Goal: Find contact information: Find contact information

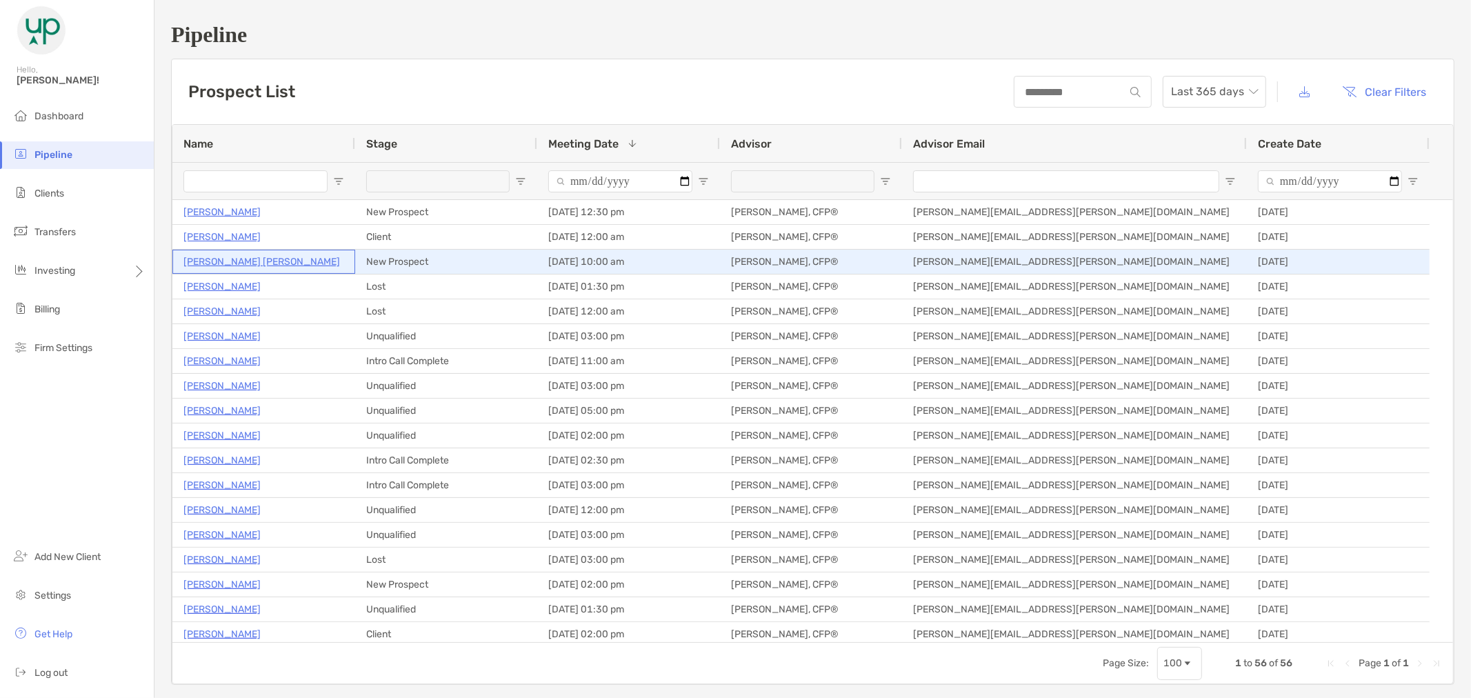
click at [223, 265] on p "[PERSON_NAME] [PERSON_NAME]" at bounding box center [261, 261] width 157 height 17
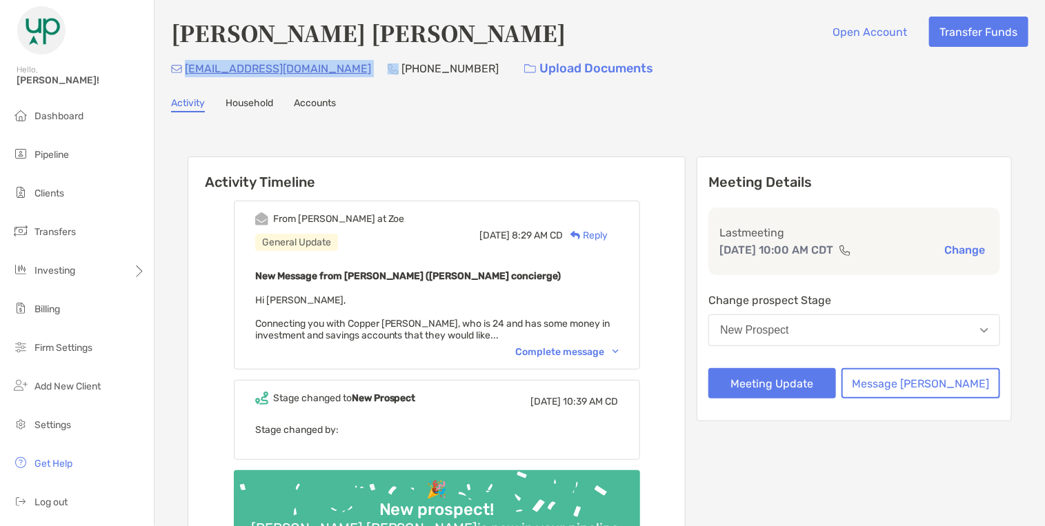
drag, startPoint x: 316, startPoint y: 69, endPoint x: 186, endPoint y: 68, distance: 129.6
click at [185, 72] on div "[EMAIL_ADDRESS][DOMAIN_NAME] [PHONE_NUMBER] Upload Documents" at bounding box center [599, 69] width 857 height 30
copy p "[EMAIL_ADDRESS][DOMAIN_NAME]"
click at [401, 114] on div "[PERSON_NAME] [PERSON_NAME] Open Account Transfer Funds [EMAIL_ADDRESS][DOMAIN_…" at bounding box center [599, 309] width 890 height 618
drag, startPoint x: 417, startPoint y: 66, endPoint x: 337, endPoint y: 73, distance: 81.0
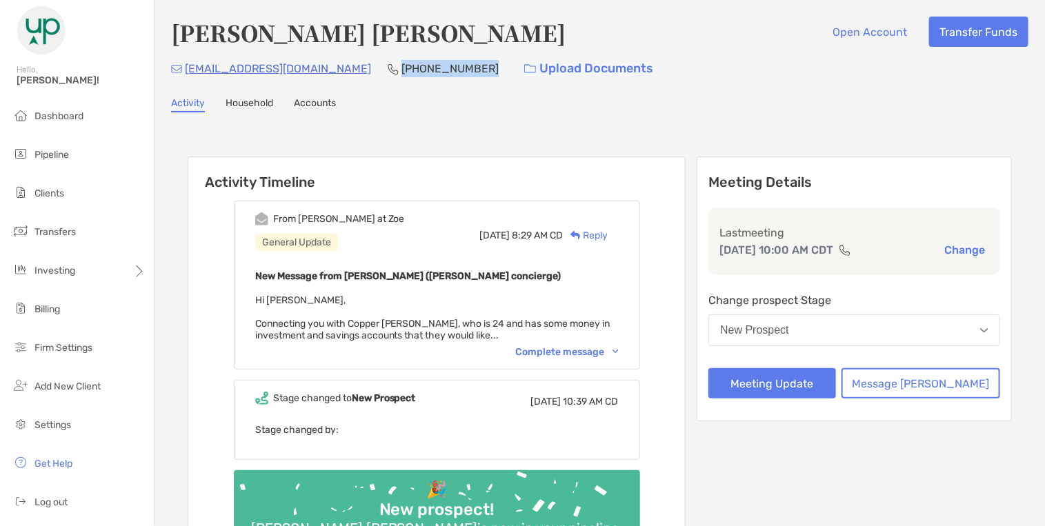
click at [337, 73] on div "[EMAIL_ADDRESS][DOMAIN_NAME] [PHONE_NUMBER] Upload Documents" at bounding box center [599, 69] width 857 height 30
copy p "[PHONE_NUMBER]"
click at [274, 88] on div "[PERSON_NAME] [PERSON_NAME] Open Account Transfer Funds [EMAIL_ADDRESS][DOMAIN_…" at bounding box center [599, 309] width 890 height 618
drag, startPoint x: 312, startPoint y: 69, endPoint x: 185, endPoint y: 77, distance: 127.8
click at [185, 77] on div "[EMAIL_ADDRESS][DOMAIN_NAME] [PHONE_NUMBER] Upload Documents" at bounding box center [599, 69] width 857 height 30
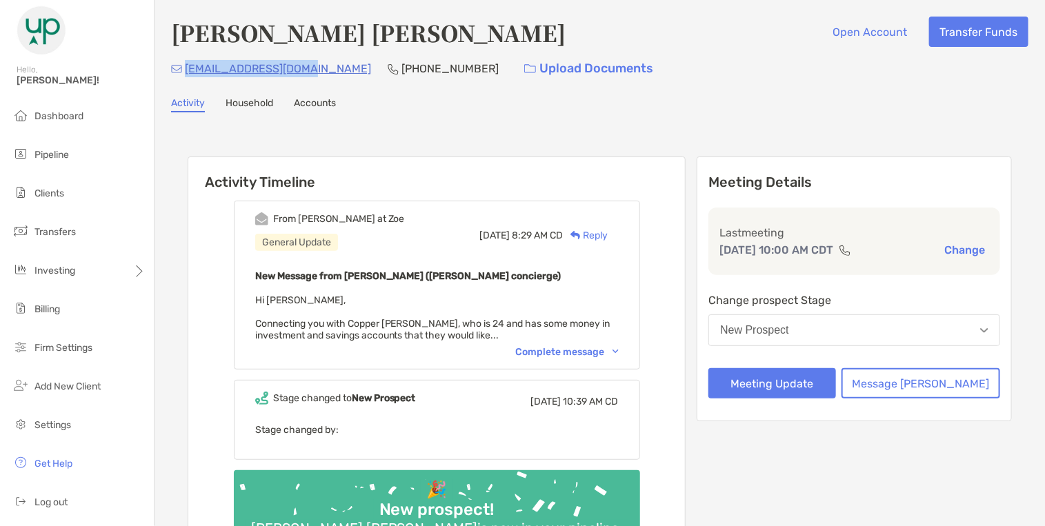
copy p "[EMAIL_ADDRESS][DOMAIN_NAME]"
